Goal: Task Accomplishment & Management: Use online tool/utility

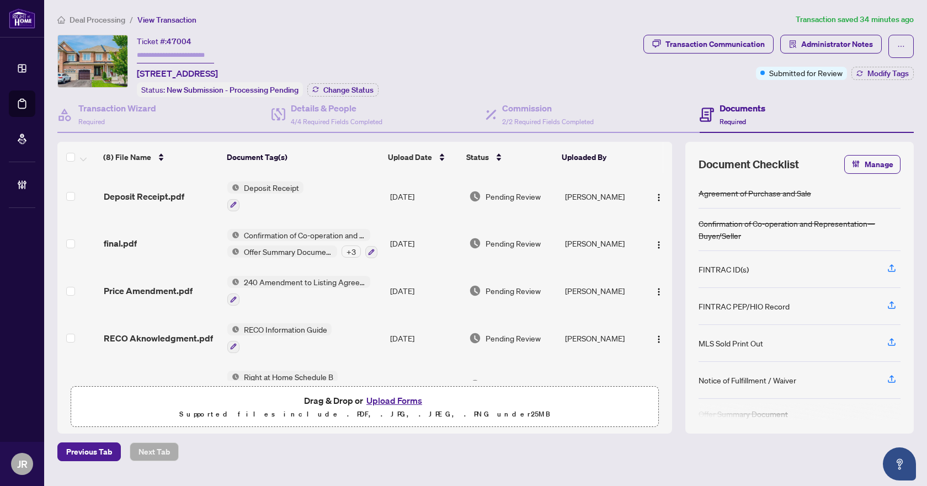
click at [109, 18] on span "Deal Processing" at bounding box center [98, 20] width 56 height 10
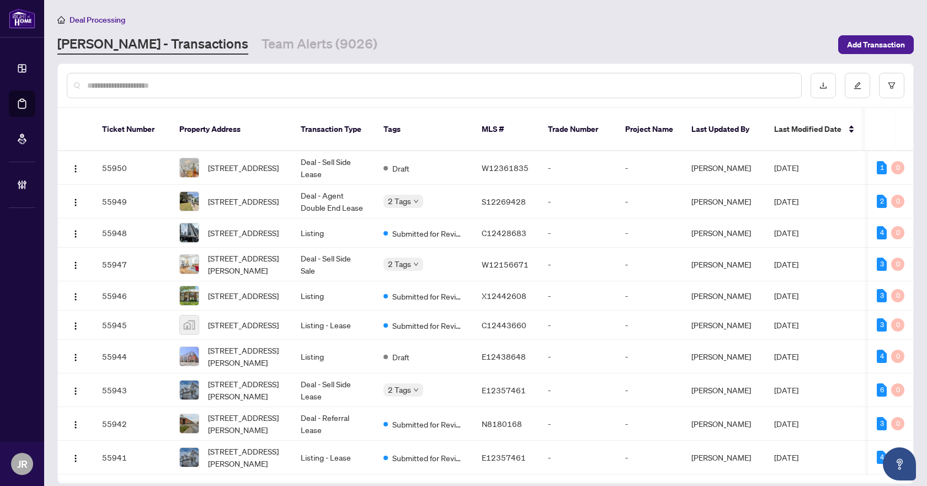
click at [247, 81] on input "text" at bounding box center [440, 85] width 706 height 12
click at [235, 86] on input "text" at bounding box center [440, 85] width 706 height 12
click at [306, 85] on input "text" at bounding box center [440, 85] width 706 height 12
click at [319, 221] on td "Listing" at bounding box center [333, 233] width 83 height 29
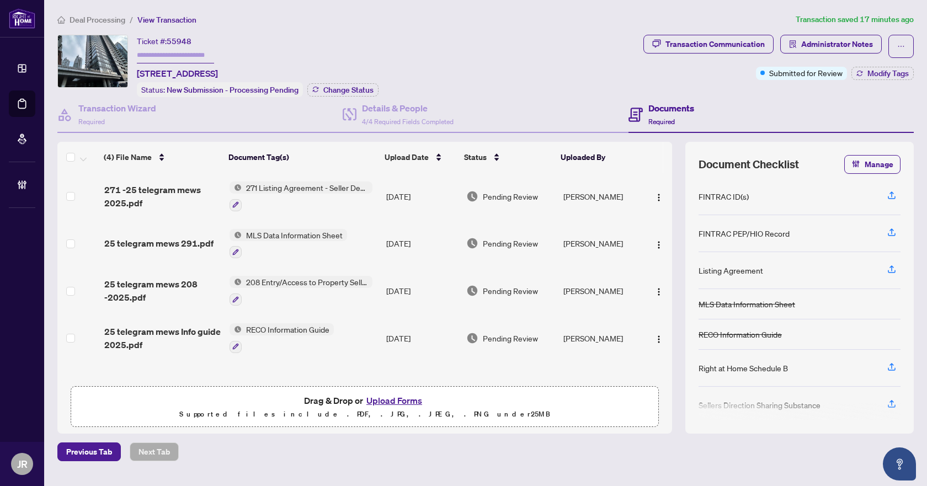
click at [95, 15] on span "Deal Processing" at bounding box center [98, 20] width 56 height 10
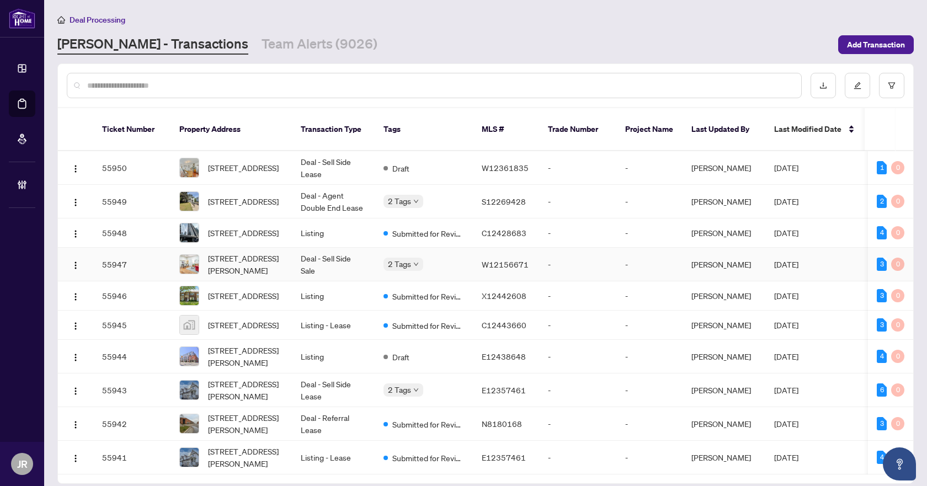
click at [333, 252] on td "Deal - Sell Side Sale" at bounding box center [333, 265] width 83 height 34
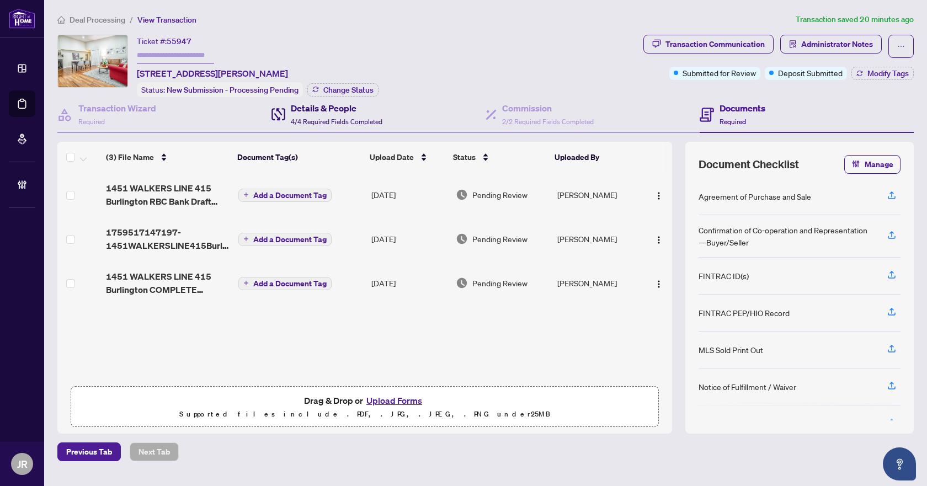
click at [324, 118] on span "4/4 Required Fields Completed" at bounding box center [337, 122] width 92 height 8
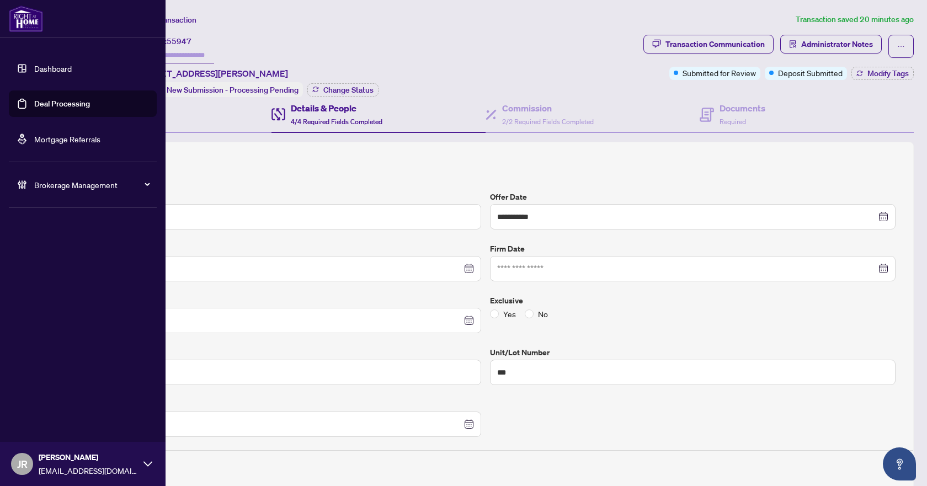
click at [70, 71] on link "Dashboard" at bounding box center [53, 68] width 38 height 10
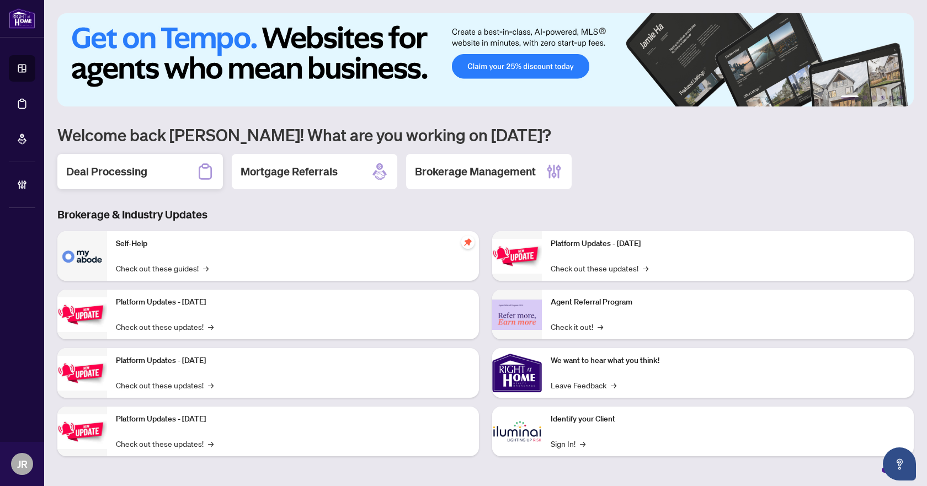
click at [104, 171] on h2 "Deal Processing" at bounding box center [106, 171] width 81 height 15
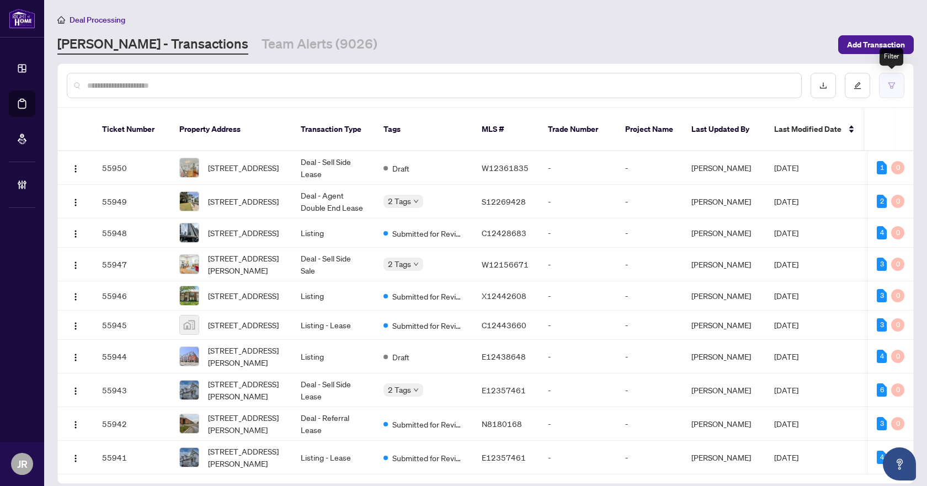
click at [895, 86] on icon "filter" at bounding box center [892, 86] width 8 height 8
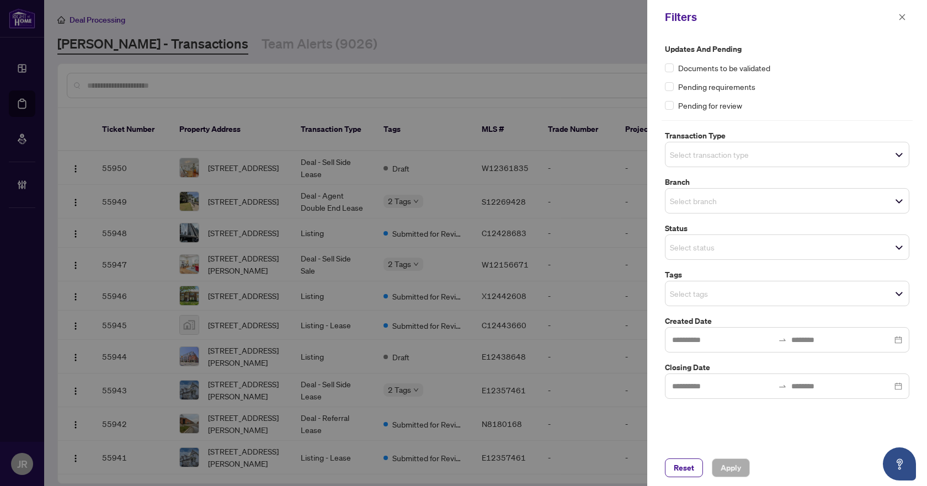
click at [739, 153] on input "search" at bounding box center [708, 154] width 77 height 13
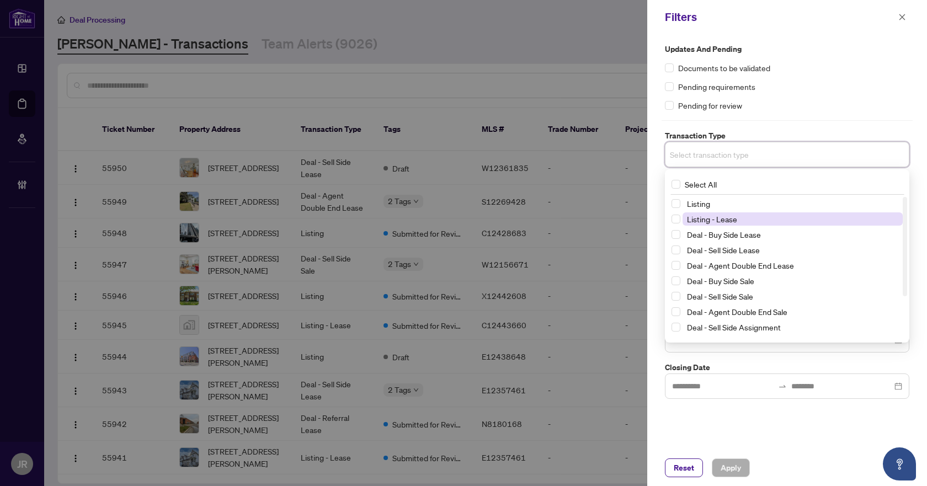
click at [739, 221] on span "Listing - Lease" at bounding box center [793, 219] width 220 height 13
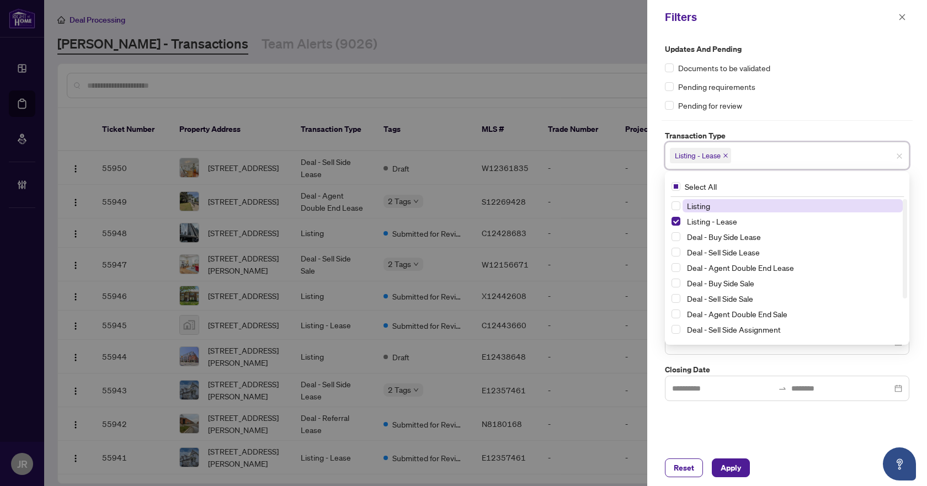
click at [740, 208] on span "Listing" at bounding box center [793, 205] width 220 height 13
click at [838, 112] on div "Updates and Pending Documents to be validated Pending requirements Pending for …" at bounding box center [787, 222] width 251 height 358
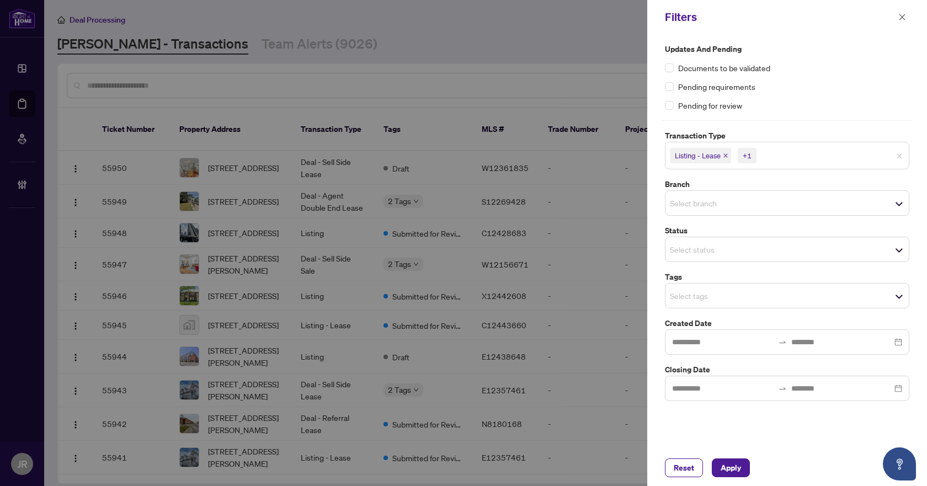
click at [761, 291] on span "Select tags" at bounding box center [787, 295] width 243 height 15
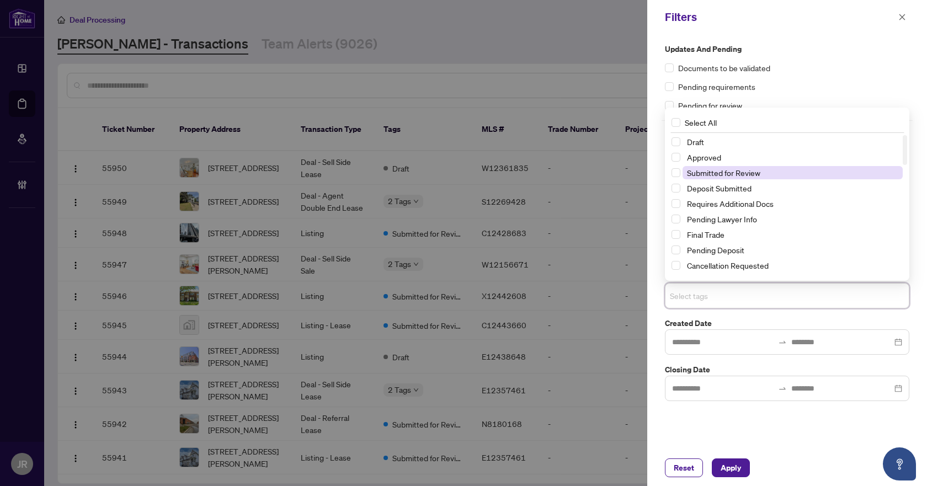
click at [745, 175] on span "Submitted for Review" at bounding box center [723, 173] width 73 height 10
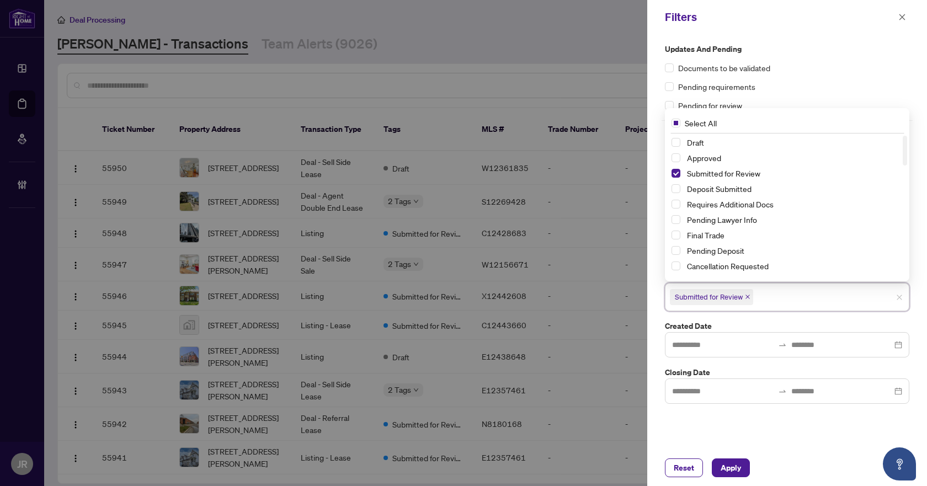
click at [836, 97] on div "Updates and Pending Documents to be validated Pending requirements Pending for …" at bounding box center [787, 77] width 245 height 68
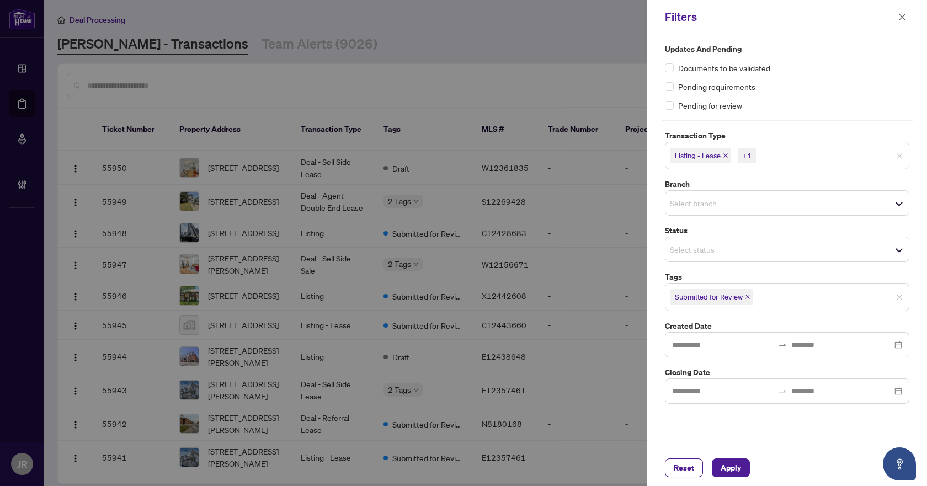
click at [779, 247] on span "Select status" at bounding box center [787, 249] width 243 height 15
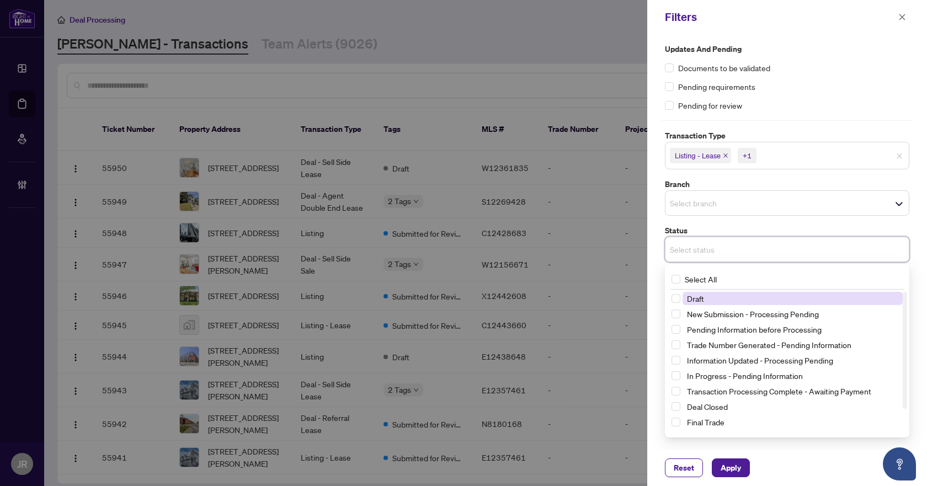
click at [794, 190] on div "Select branch" at bounding box center [787, 202] width 245 height 25
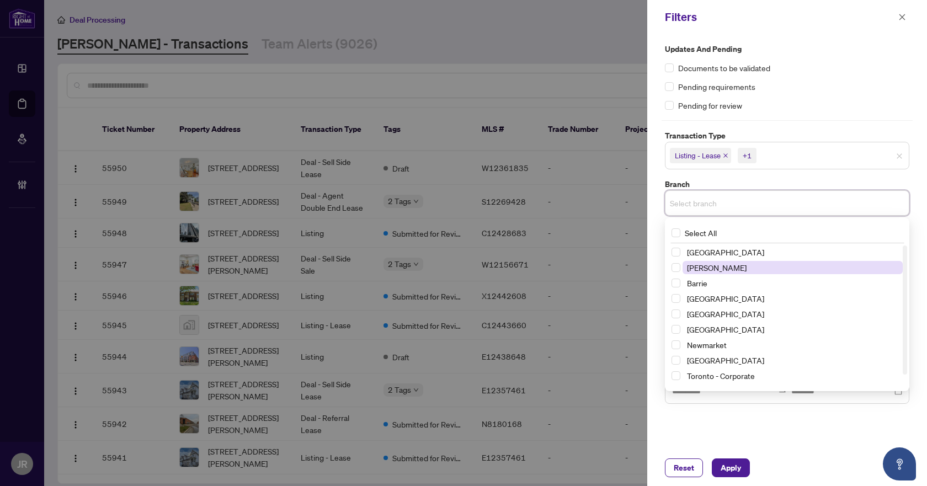
click at [776, 266] on span "Vaughan" at bounding box center [793, 267] width 220 height 13
click at [741, 458] on div "Reset Apply" at bounding box center [788, 468] width 280 height 36
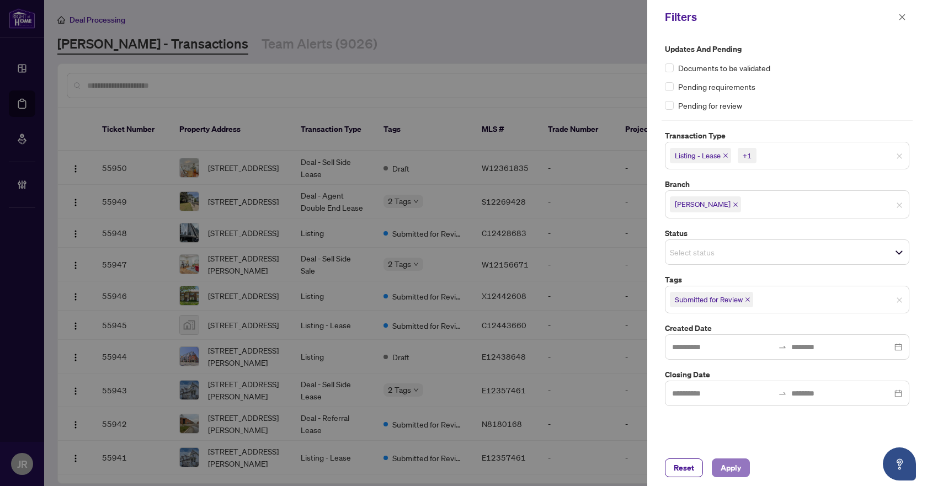
click at [739, 470] on span "Apply" at bounding box center [731, 468] width 20 height 18
